Goal: Task Accomplishment & Management: Use online tool/utility

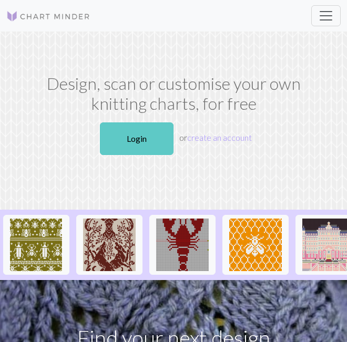
click at [128, 135] on link "Login" at bounding box center [137, 138] width 74 height 33
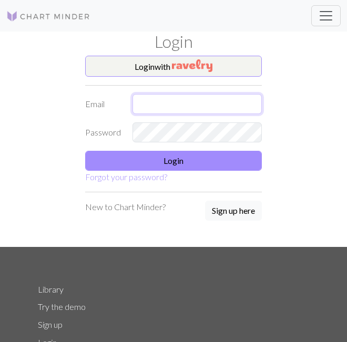
type input "[EMAIL_ADDRESS][DOMAIN_NAME]"
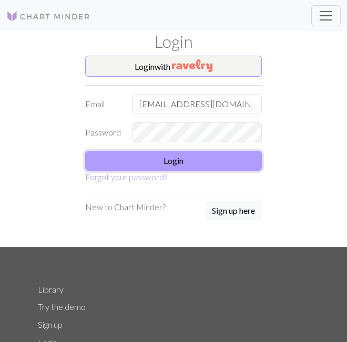
click at [125, 165] on button "Login" at bounding box center [173, 161] width 176 height 20
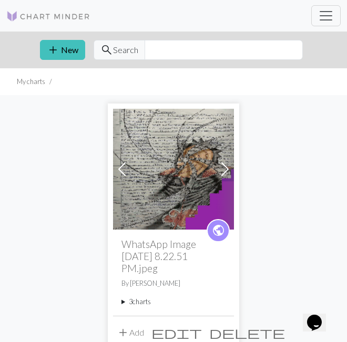
click at [142, 300] on summary "3 charts" at bounding box center [173, 302] width 104 height 10
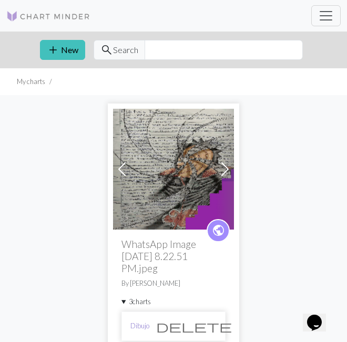
click at [142, 326] on link "Dibujo" at bounding box center [139, 326] width 19 height 10
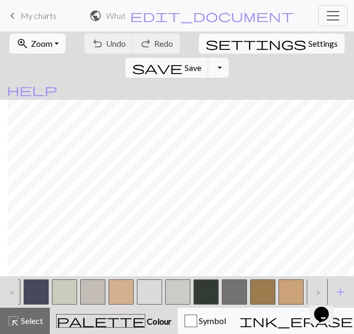
scroll to position [0, 1435]
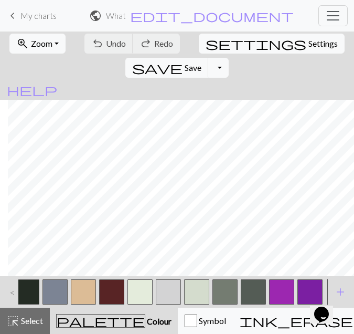
click at [314, 284] on button "button" at bounding box center [310, 291] width 25 height 25
click at [36, 320] on span "Select" at bounding box center [31, 321] width 24 height 10
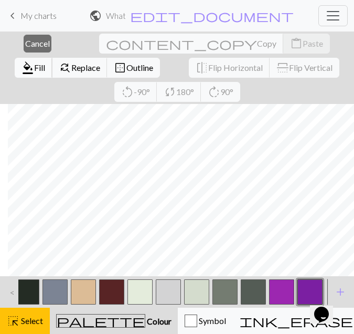
click at [45, 62] on span "Fill" at bounding box center [39, 67] width 11 height 10
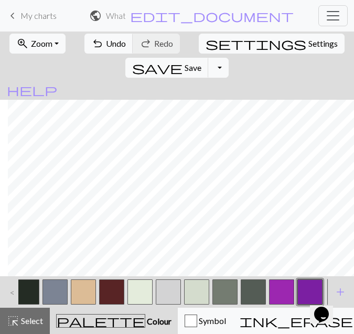
scroll to position [1763, 1801]
click at [29, 321] on span "Select" at bounding box center [31, 321] width 24 height 10
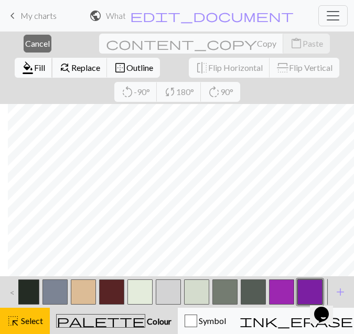
click at [34, 60] on span "format_color_fill" at bounding box center [28, 67] width 13 height 15
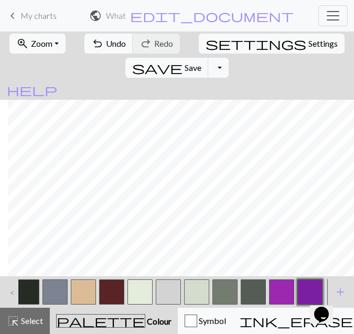
scroll to position [1676, 1801]
click at [23, 314] on button "highlight_alt Select Select" at bounding box center [25, 321] width 50 height 26
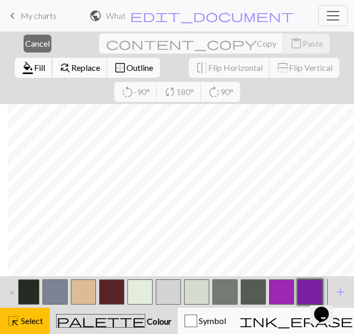
click at [45, 62] on span "Fill" at bounding box center [39, 67] width 11 height 10
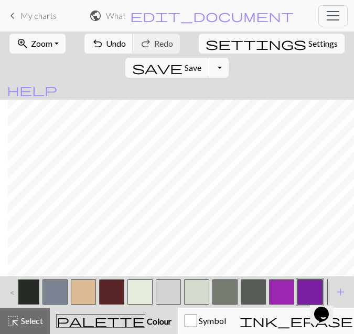
scroll to position [1606, 1801]
click at [28, 321] on span "Select" at bounding box center [31, 321] width 24 height 10
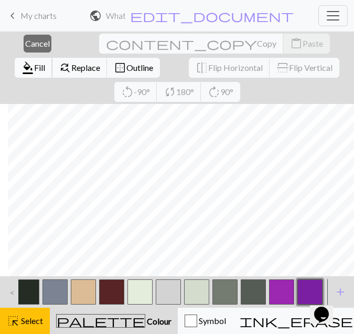
click at [34, 60] on span "format_color_fill" at bounding box center [28, 67] width 13 height 15
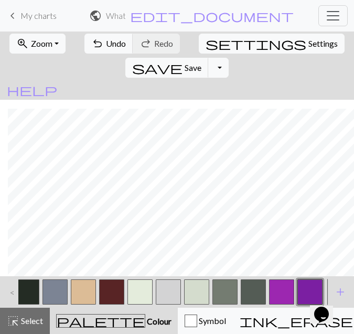
scroll to position [1537, 1801]
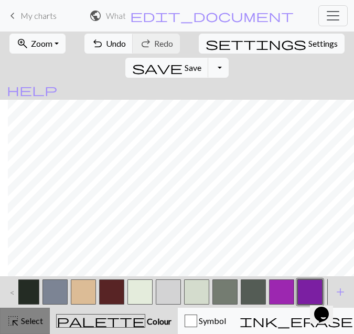
click at [43, 322] on span "Select" at bounding box center [31, 321] width 24 height 10
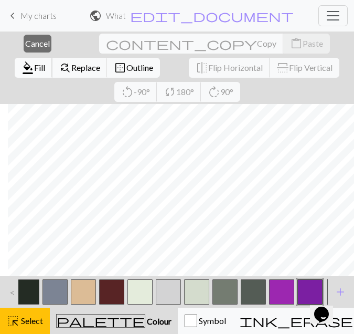
click at [34, 60] on span "format_color_fill" at bounding box center [28, 67] width 13 height 15
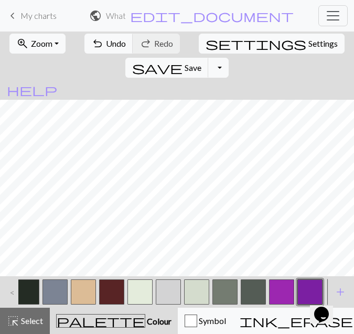
scroll to position [2058, 1649]
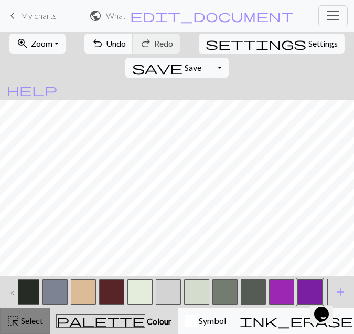
click at [37, 319] on span "Select" at bounding box center [31, 321] width 24 height 10
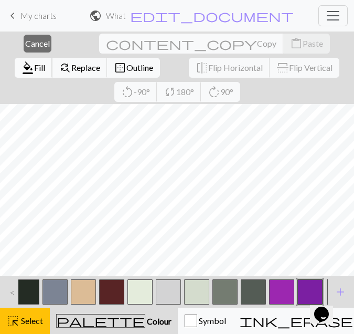
click at [53, 58] on button "format_color_fill Fill" at bounding box center [34, 68] width 38 height 20
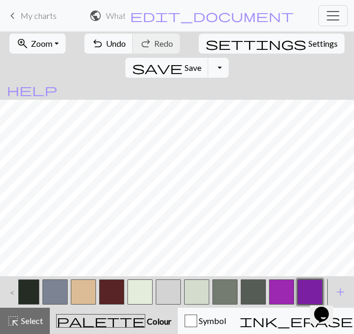
scroll to position [1997, 1649]
click at [35, 317] on span "Select" at bounding box center [31, 321] width 24 height 10
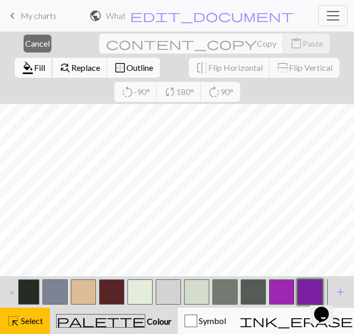
click at [45, 62] on span "Fill" at bounding box center [39, 67] width 11 height 10
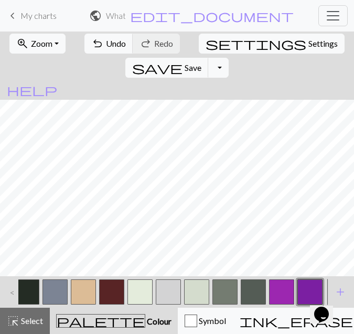
scroll to position [1910, 1649]
click at [28, 321] on span "Select" at bounding box center [31, 321] width 24 height 10
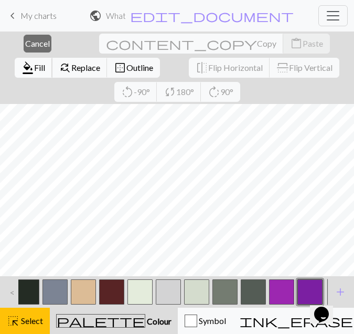
click at [45, 62] on span "Fill" at bounding box center [39, 67] width 11 height 10
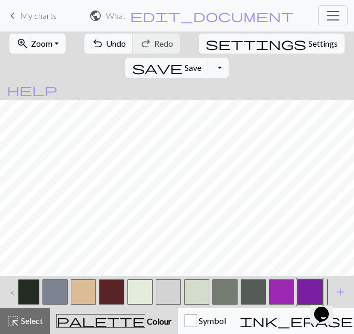
scroll to position [1815, 1649]
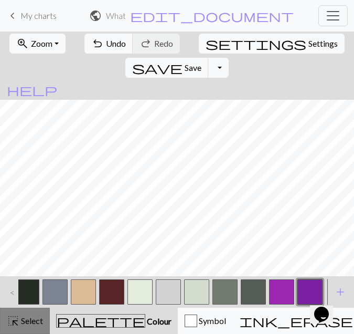
click at [16, 322] on span "highlight_alt" at bounding box center [13, 320] width 13 height 15
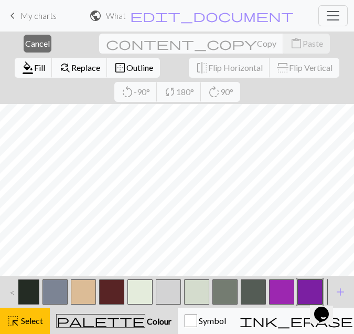
scroll to position [1865, 1649]
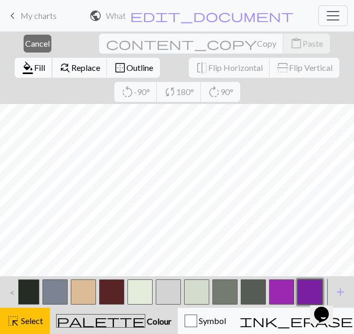
click at [34, 60] on span "format_color_fill" at bounding box center [28, 67] width 13 height 15
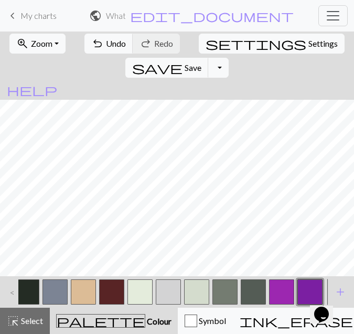
scroll to position [1743, 1649]
click at [22, 327] on button "highlight_alt Select Select" at bounding box center [25, 321] width 50 height 26
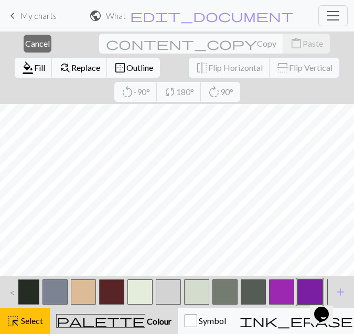
scroll to position [1773, 1649]
click at [34, 60] on span "format_color_fill" at bounding box center [28, 67] width 13 height 15
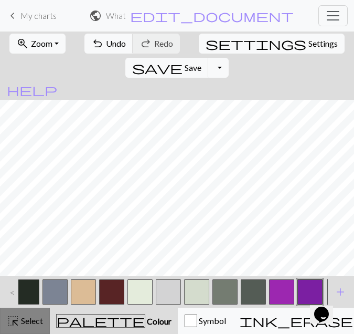
click at [33, 323] on span "Select" at bounding box center [31, 321] width 24 height 10
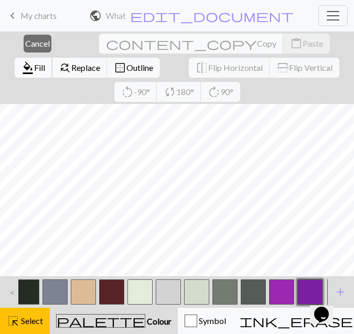
click at [34, 60] on span "format_color_fill" at bounding box center [28, 67] width 13 height 15
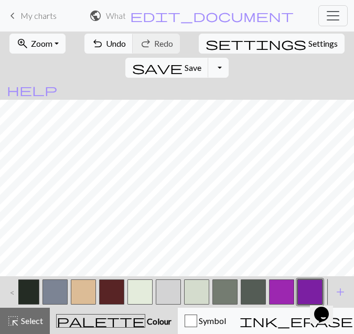
scroll to position [1729, 1649]
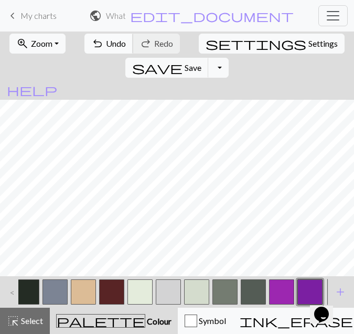
click at [91, 41] on span "undo" at bounding box center [97, 43] width 13 height 15
click at [108, 39] on span "Undo" at bounding box center [116, 43] width 20 height 10
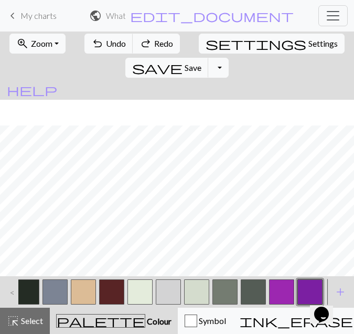
scroll to position [1764, 1649]
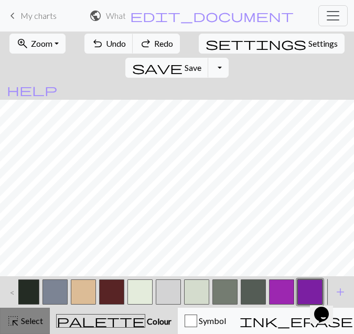
click at [30, 319] on span "Select" at bounding box center [31, 321] width 24 height 10
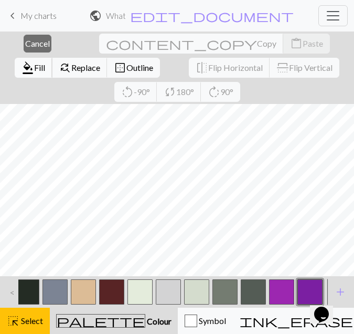
click at [34, 60] on span "format_color_fill" at bounding box center [28, 67] width 13 height 15
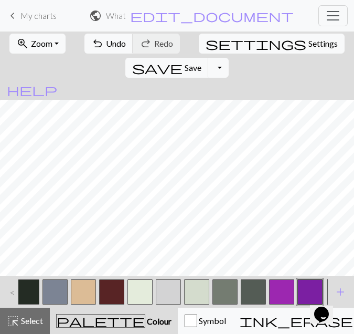
scroll to position [1660, 1649]
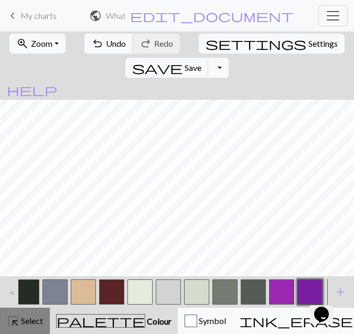
click at [32, 322] on span "Select" at bounding box center [31, 321] width 24 height 10
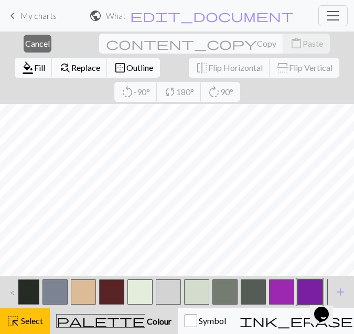
scroll to position [1719, 1649]
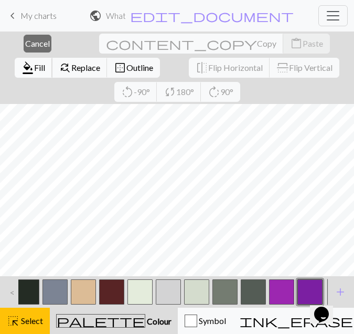
click at [53, 58] on button "format_color_fill Fill" at bounding box center [34, 68] width 38 height 20
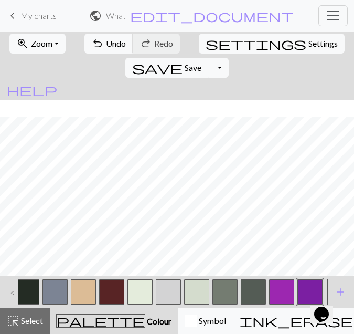
scroll to position [1589, 1649]
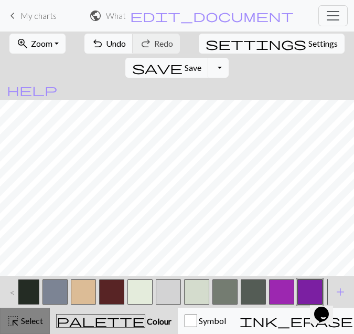
click at [14, 325] on span "highlight_alt" at bounding box center [13, 320] width 13 height 15
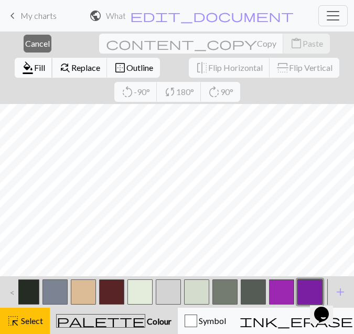
click at [53, 58] on button "format_color_fill Fill" at bounding box center [34, 68] width 38 height 20
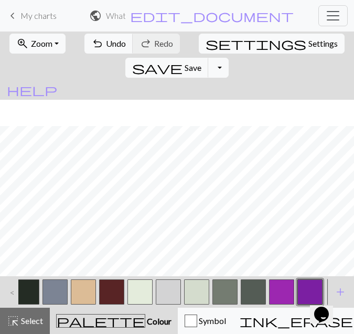
scroll to position [1529, 1649]
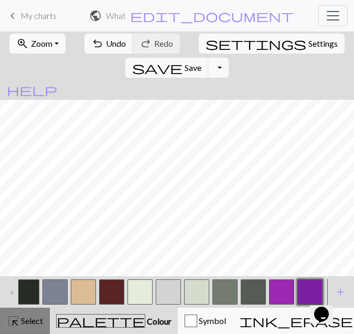
click at [40, 328] on button "highlight_alt Select Select" at bounding box center [25, 321] width 50 height 26
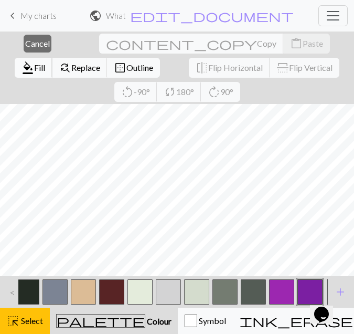
click at [45, 62] on span "Fill" at bounding box center [39, 67] width 11 height 10
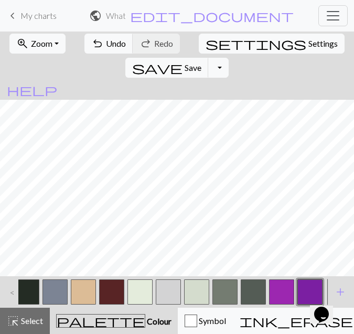
scroll to position [2058, 1649]
click at [202, 62] on span "Save" at bounding box center [193, 67] width 17 height 10
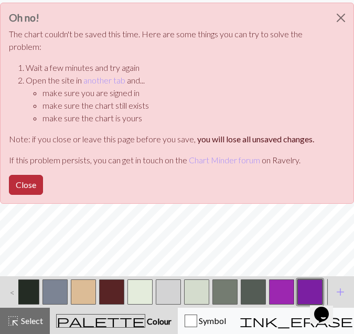
click at [28, 181] on button "Close" at bounding box center [26, 185] width 34 height 20
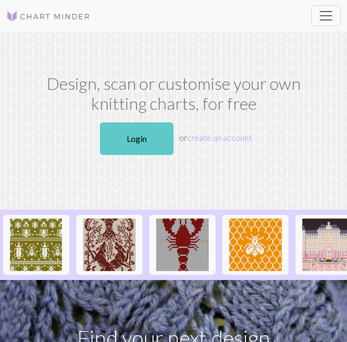
click at [129, 127] on link "Login" at bounding box center [137, 138] width 74 height 33
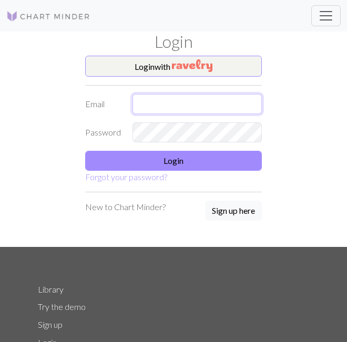
type input "[EMAIL_ADDRESS][DOMAIN_NAME]"
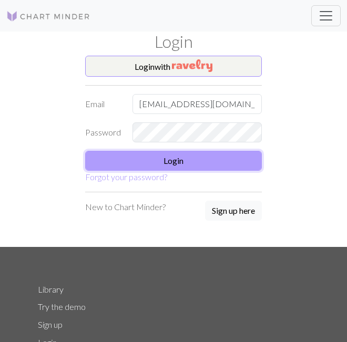
click at [133, 167] on button "Login" at bounding box center [173, 161] width 176 height 20
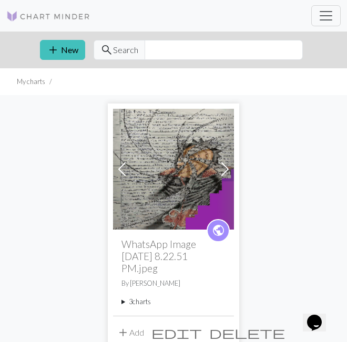
click at [136, 301] on summary "3 charts" at bounding box center [173, 302] width 104 height 10
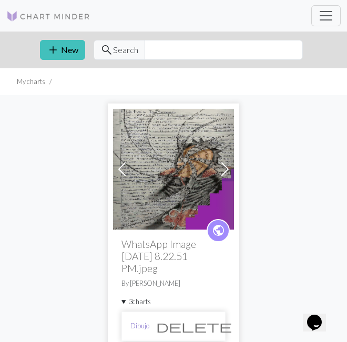
click at [148, 323] on link "Dibujo" at bounding box center [139, 326] width 19 height 10
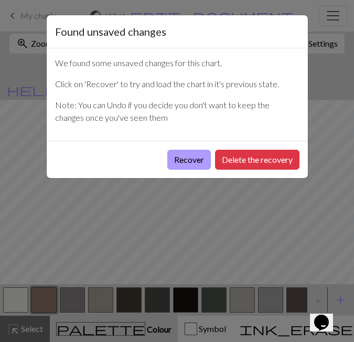
click at [202, 159] on button "Recover" at bounding box center [190, 160] width 44 height 20
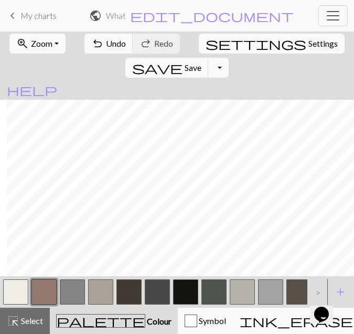
scroll to position [2093, 1550]
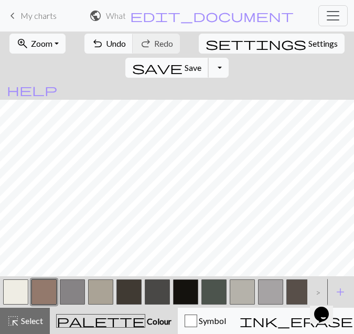
click at [202, 62] on span "Save" at bounding box center [193, 67] width 17 height 10
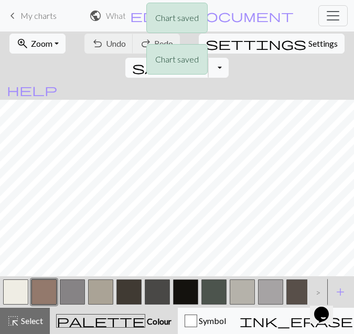
click at [285, 41] on div "Chart saved Chart saved" at bounding box center [177, 41] width 354 height 83
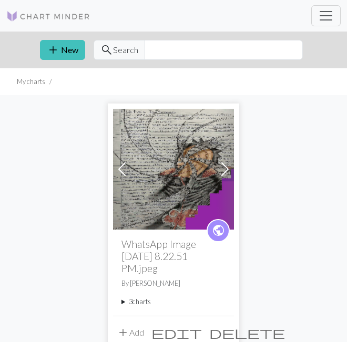
click at [129, 301] on summary "3 charts" at bounding box center [173, 302] width 104 height 10
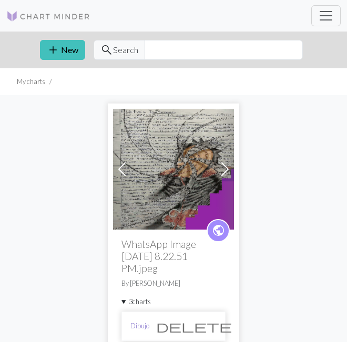
click at [143, 325] on link "Dibujo" at bounding box center [139, 326] width 19 height 10
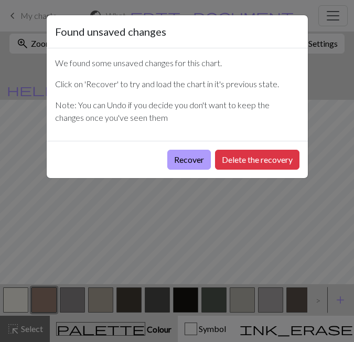
click at [190, 158] on button "Recover" at bounding box center [190, 160] width 44 height 20
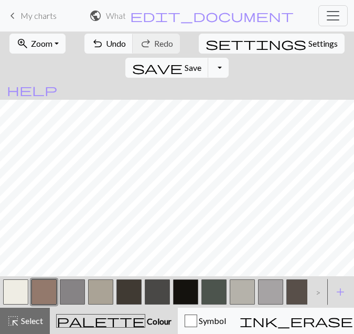
drag, startPoint x: 51, startPoint y: 274, endPoint x: 128, endPoint y: 277, distance: 76.7
click at [128, 278] on div at bounding box center [163, 292] width 323 height 28
drag, startPoint x: 277, startPoint y: 274, endPoint x: 269, endPoint y: 275, distance: 7.9
click at [269, 278] on div at bounding box center [271, 292] width 28 height 28
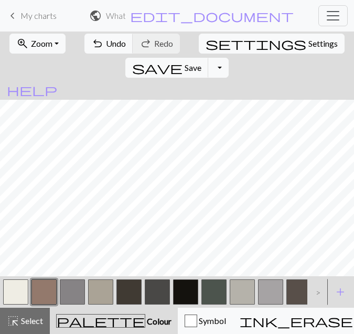
scroll to position [2067, 1639]
click at [183, 60] on span "save" at bounding box center [157, 67] width 50 height 15
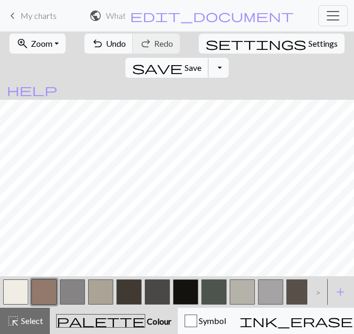
click at [183, 60] on span "save" at bounding box center [157, 67] width 50 height 15
click at [209, 58] on button "save Save Save" at bounding box center [166, 68] width 83 height 20
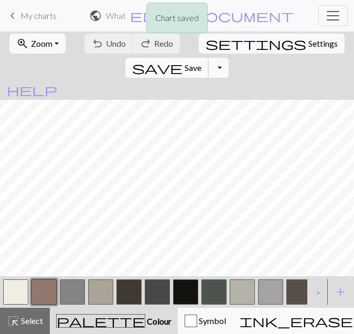
click at [280, 52] on body "This website uses cookies to ensure you get the best experience on our website.…" at bounding box center [177, 167] width 354 height 334
